Goal: Task Accomplishment & Management: Manage account settings

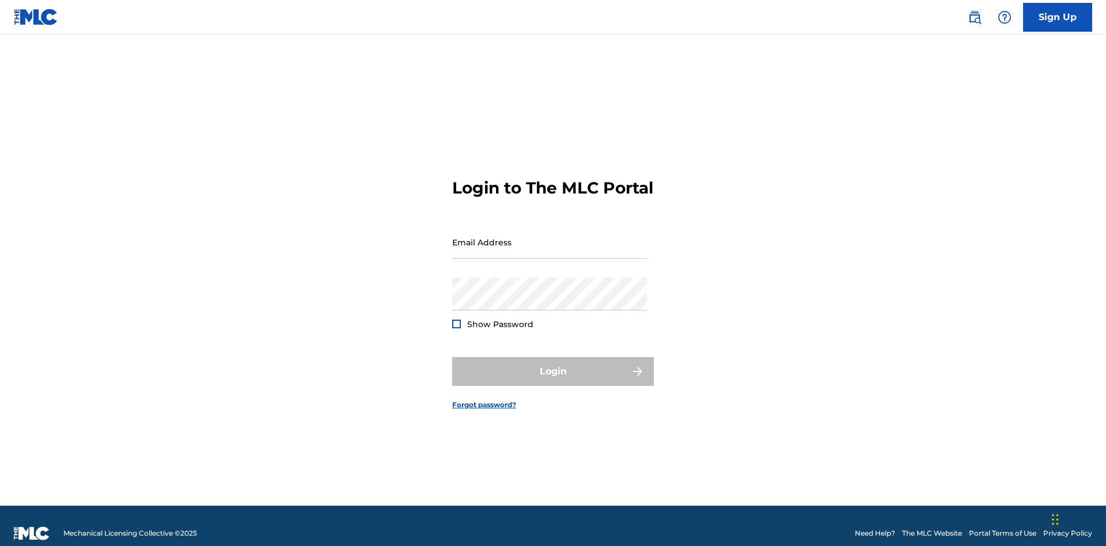
scroll to position [15, 0]
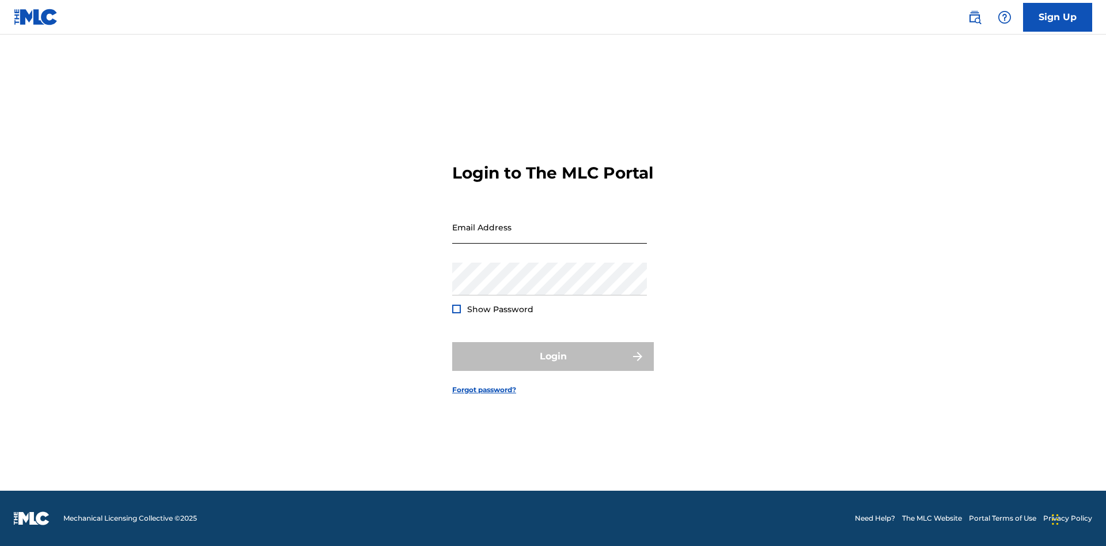
click at [549, 237] on input "Email Address" at bounding box center [549, 227] width 195 height 33
type input "[EMAIL_ADDRESS][DOMAIN_NAME]"
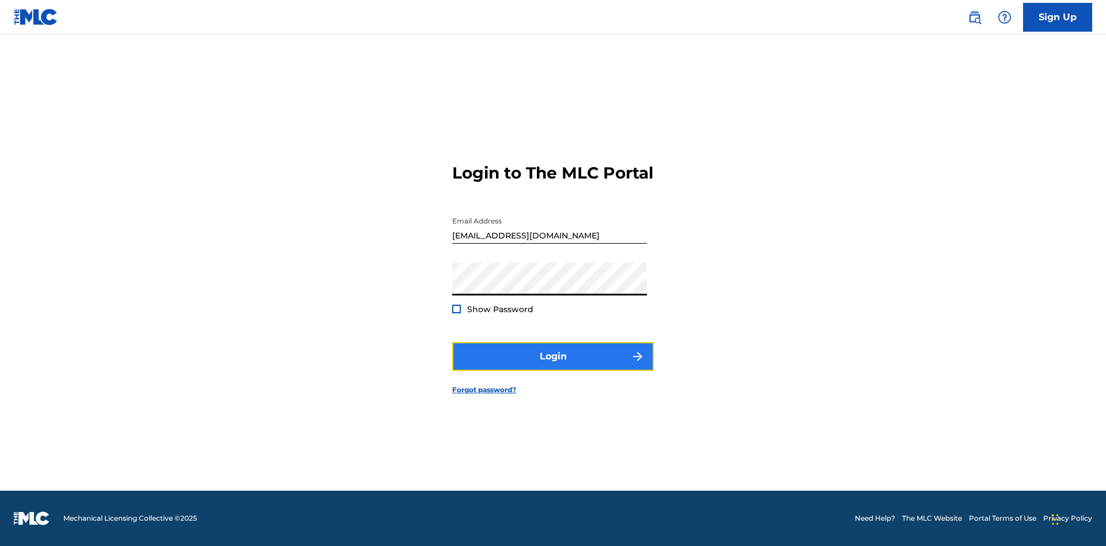
click at [553, 366] on button "Login" at bounding box center [553, 356] width 202 height 29
